Goal: Check status: Check status

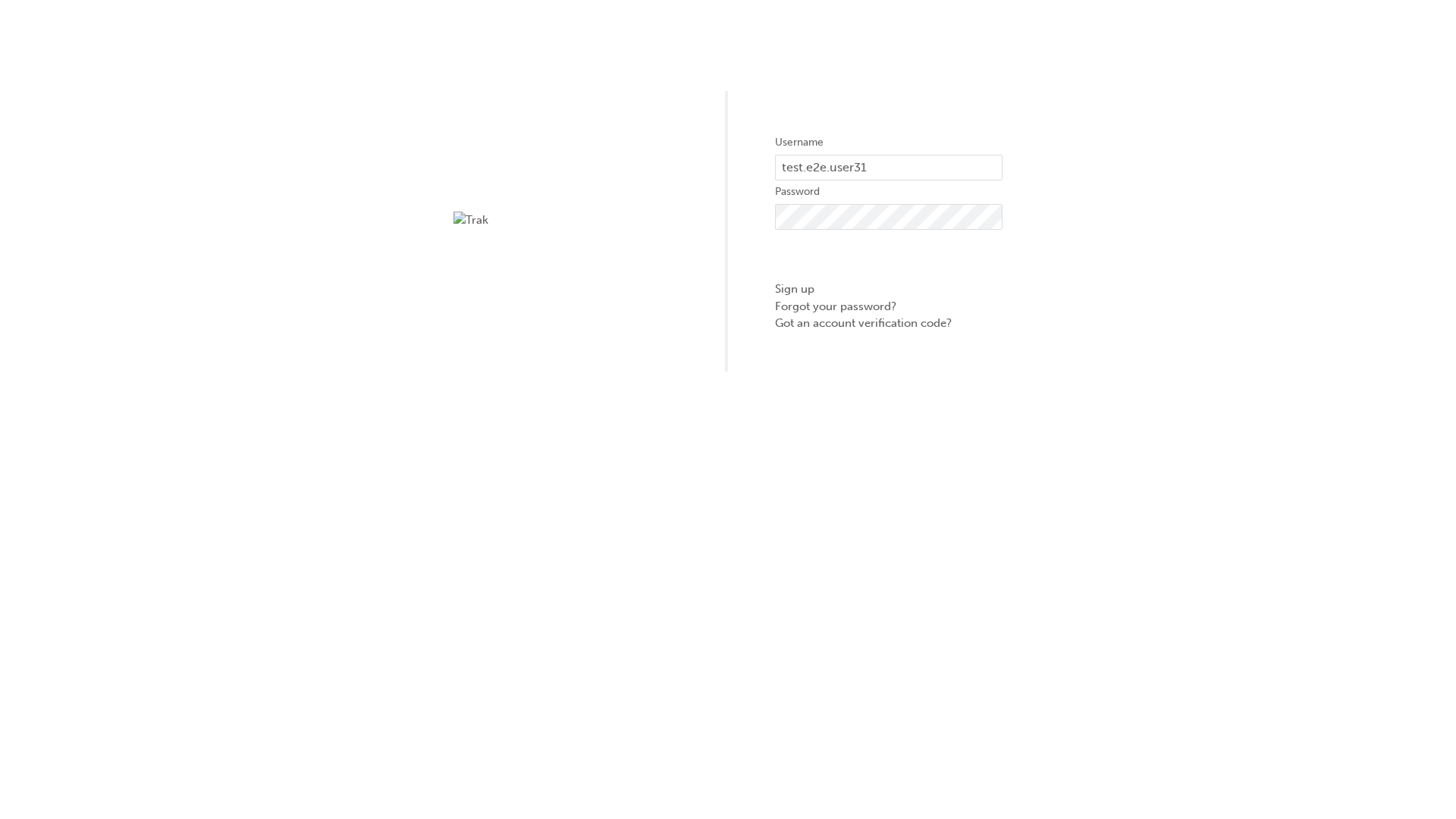
type input "test.e2e.user31"
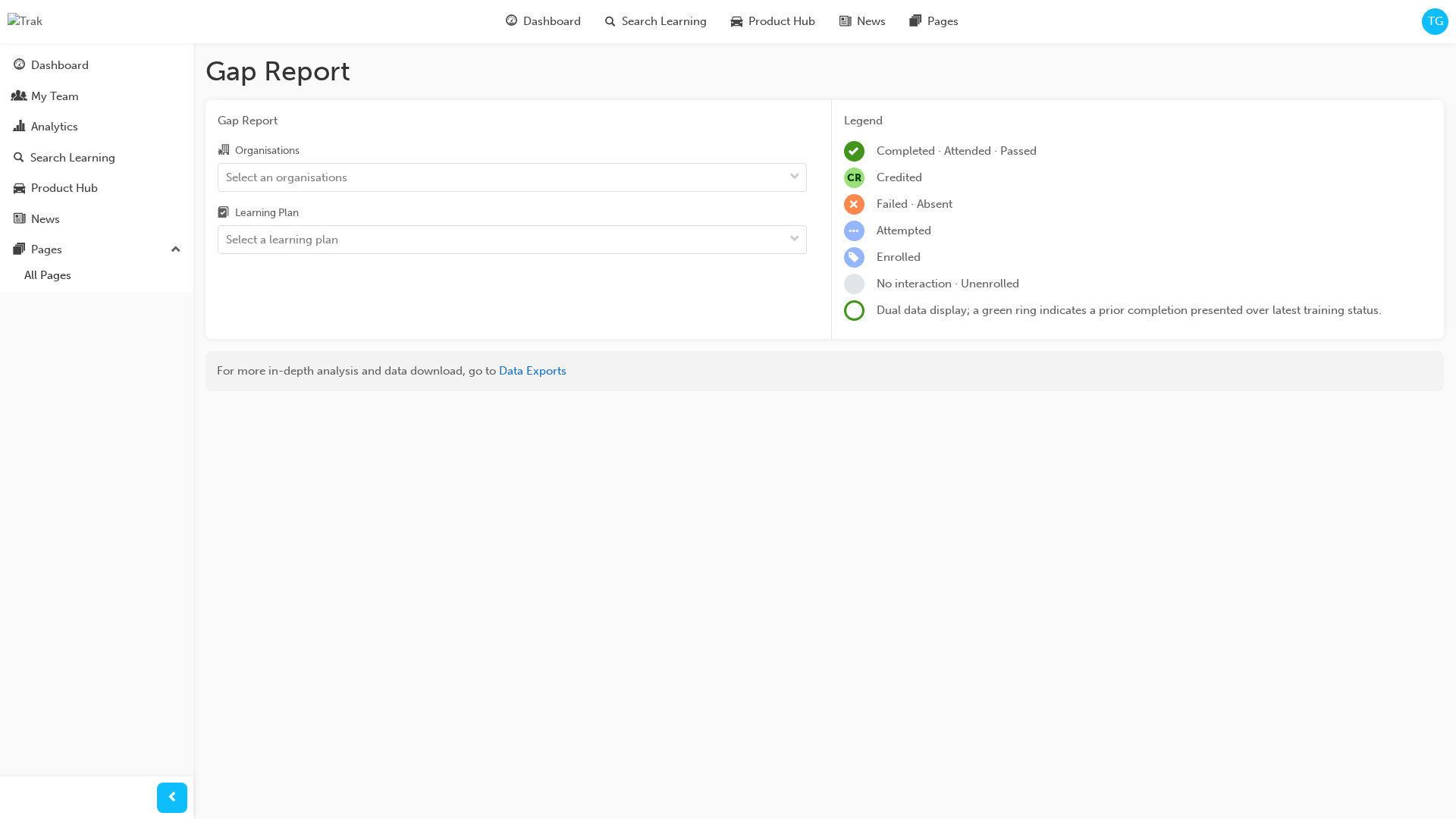
click at [227, 176] on input "Organisations Select an organisations" at bounding box center [227, 176] width 2 height 13
click at [227, 239] on input "Learning Plan Select a learning plan" at bounding box center [227, 239] width 2 height 13
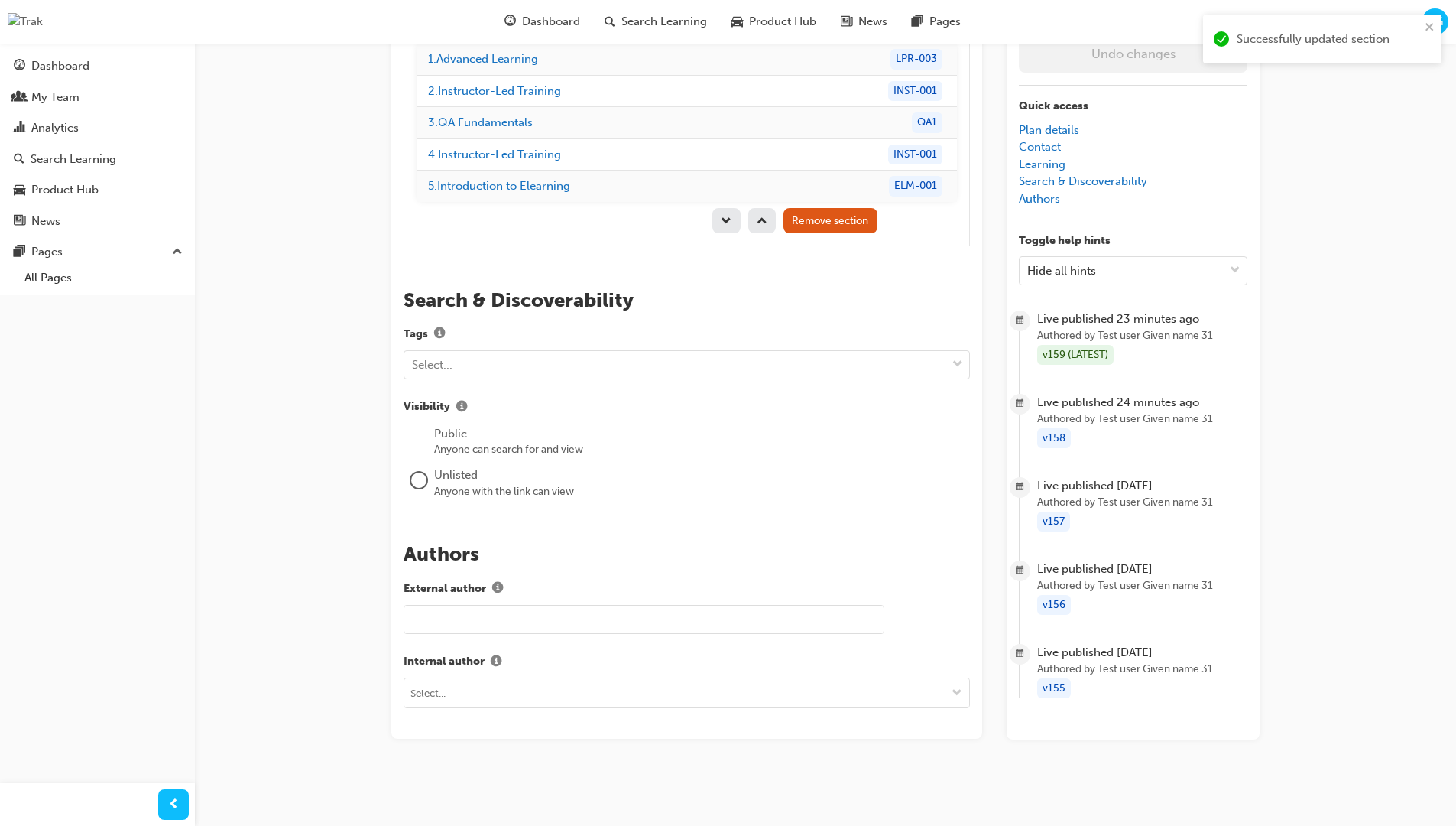
scroll to position [216, 0]
